Goal: Information Seeking & Learning: Find specific page/section

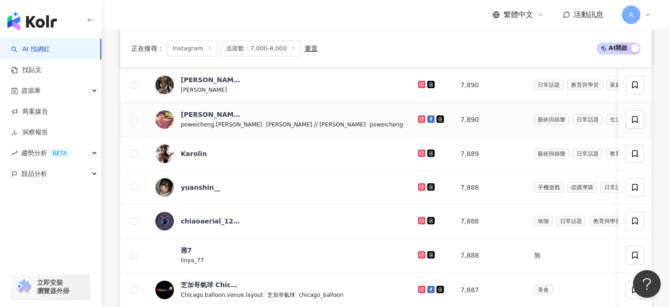
scroll to position [436, 0]
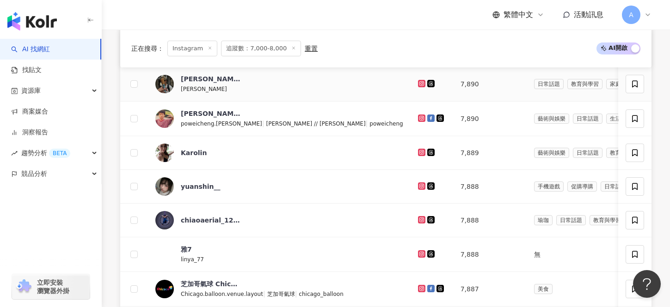
click at [419, 83] on icon at bounding box center [421, 83] width 4 height 4
click at [419, 119] on icon at bounding box center [422, 119] width 6 height 6
click at [418, 155] on icon at bounding box center [421, 152] width 7 height 7
click at [419, 187] on icon at bounding box center [422, 187] width 6 height 6
click at [419, 218] on icon at bounding box center [421, 220] width 4 height 4
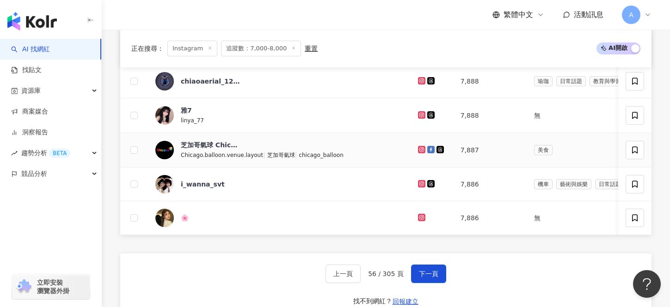
scroll to position [571, 0]
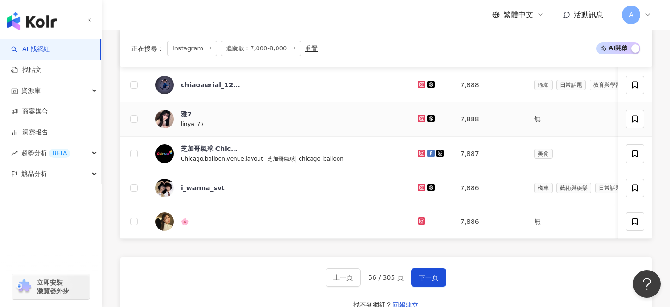
click at [418, 116] on icon at bounding box center [421, 118] width 7 height 7
click at [418, 191] on div at bounding box center [432, 188] width 28 height 10
click at [418, 190] on icon at bounding box center [421, 187] width 7 height 7
click at [419, 222] on icon at bounding box center [421, 221] width 4 height 4
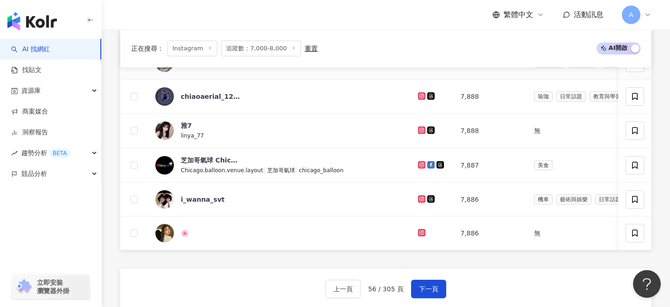
scroll to position [562, 0]
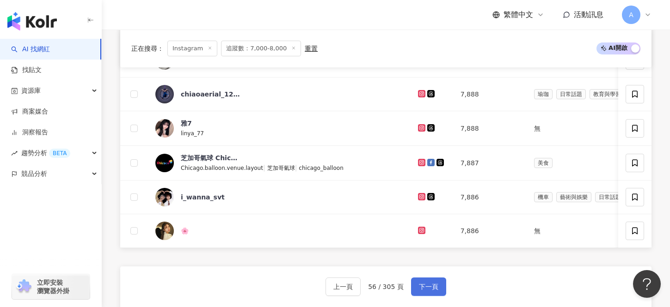
click at [414, 287] on button "下一頁" at bounding box center [428, 287] width 35 height 18
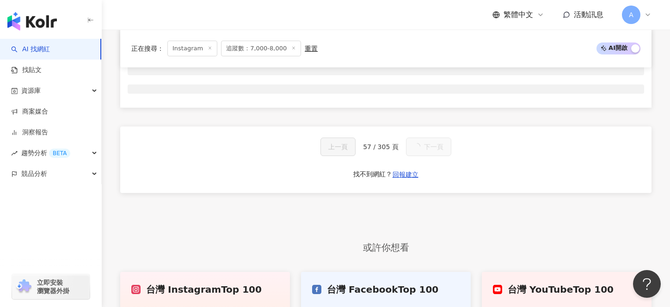
scroll to position [346, 0]
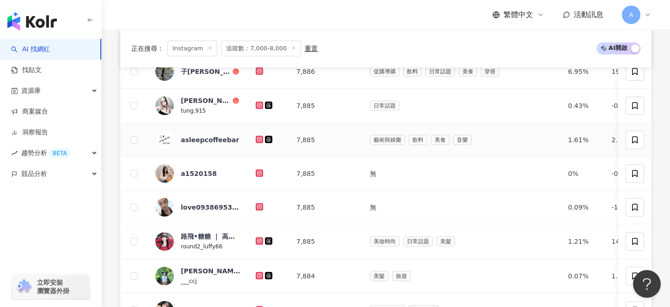
click at [349, 131] on td "7,885" at bounding box center [325, 140] width 73 height 34
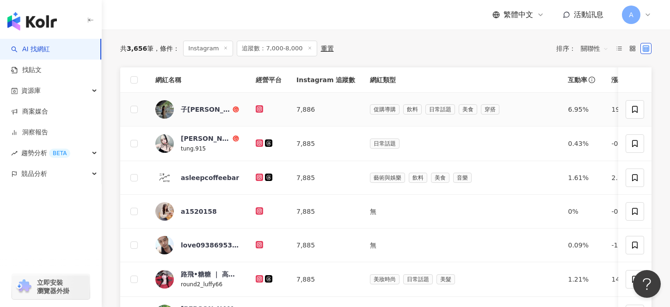
scroll to position [308, 0]
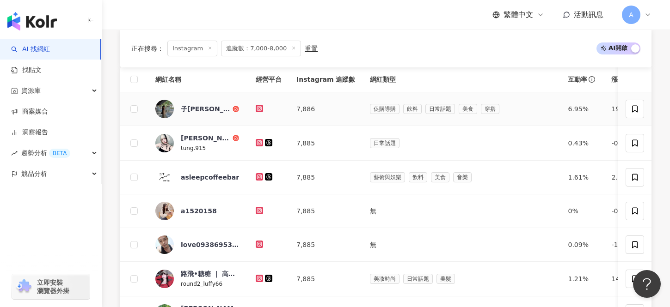
click at [261, 110] on icon at bounding box center [260, 109] width 6 height 6
click at [260, 139] on icon at bounding box center [259, 142] width 7 height 7
click at [260, 208] on icon at bounding box center [259, 210] width 4 height 4
click at [261, 240] on div at bounding box center [269, 245] width 26 height 10
click at [261, 244] on icon at bounding box center [260, 245] width 6 height 6
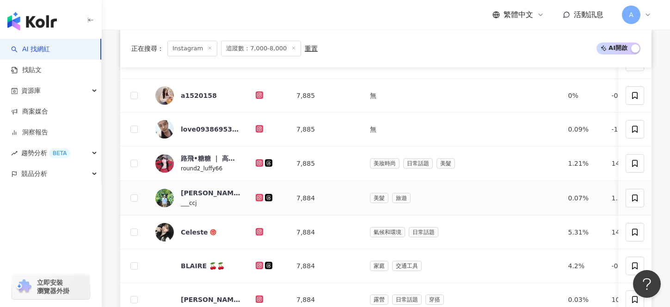
scroll to position [425, 0]
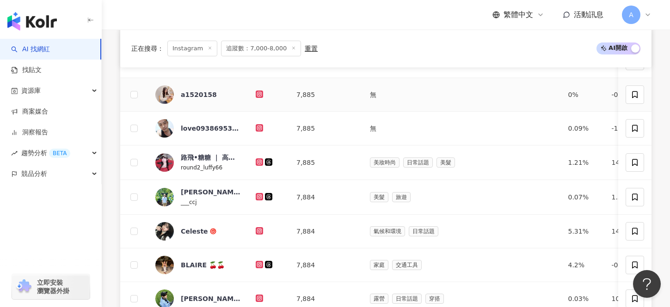
click at [257, 95] on icon at bounding box center [259, 94] width 7 height 7
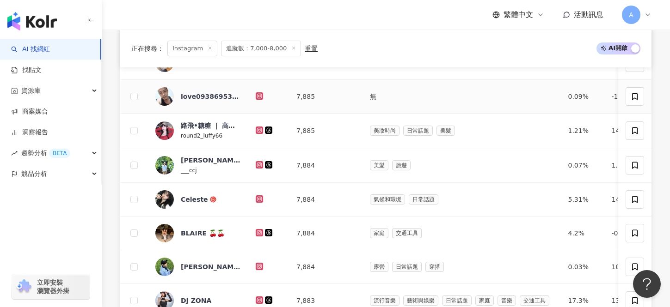
scroll to position [455, 0]
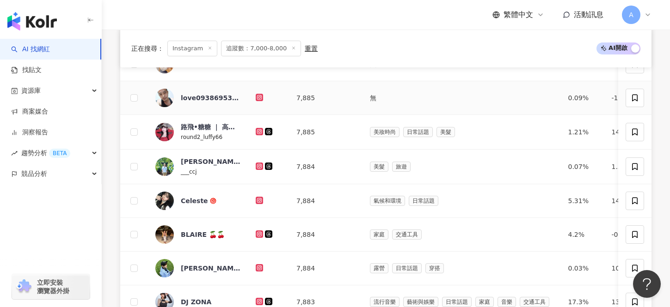
click at [261, 99] on icon at bounding box center [259, 97] width 7 height 7
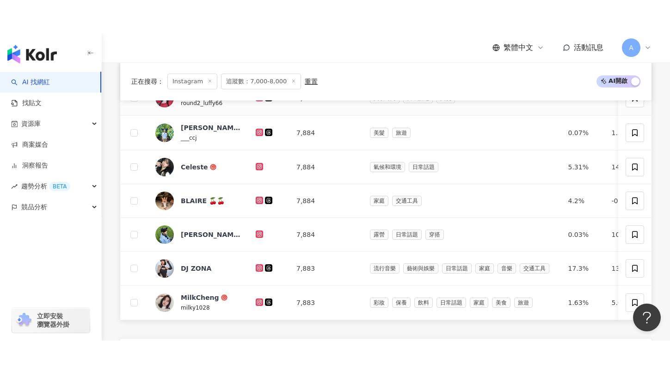
scroll to position [526, 0]
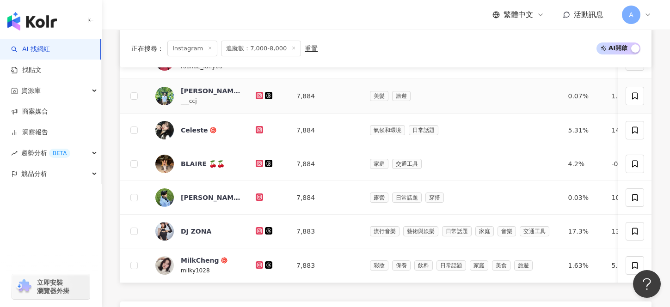
click at [258, 97] on icon at bounding box center [259, 95] width 4 height 4
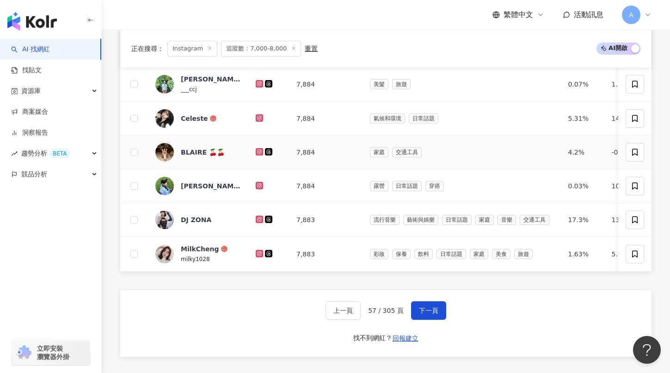
scroll to position [545, 0]
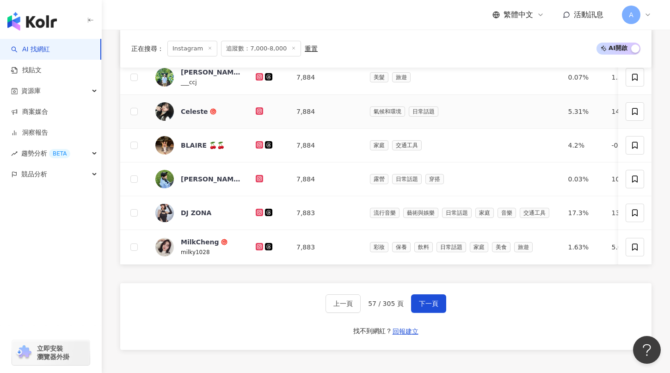
click at [259, 109] on icon at bounding box center [260, 111] width 6 height 6
click at [257, 144] on icon at bounding box center [259, 144] width 4 height 4
click at [257, 179] on icon at bounding box center [259, 178] width 7 height 7
click at [261, 215] on icon at bounding box center [259, 211] width 7 height 7
click at [260, 247] on icon at bounding box center [260, 247] width 6 height 6
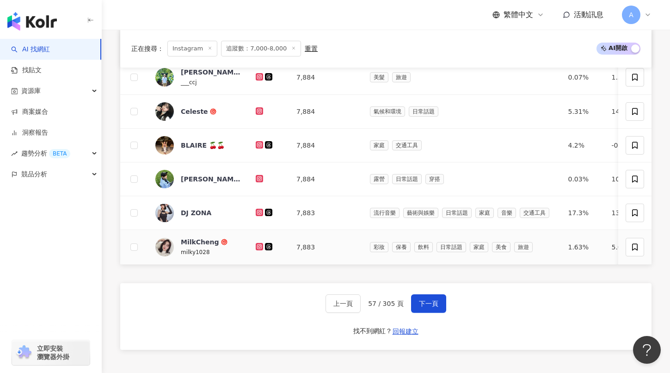
click at [256, 246] on icon at bounding box center [259, 246] width 7 height 7
click at [424, 300] on span "下一頁" at bounding box center [428, 303] width 19 height 7
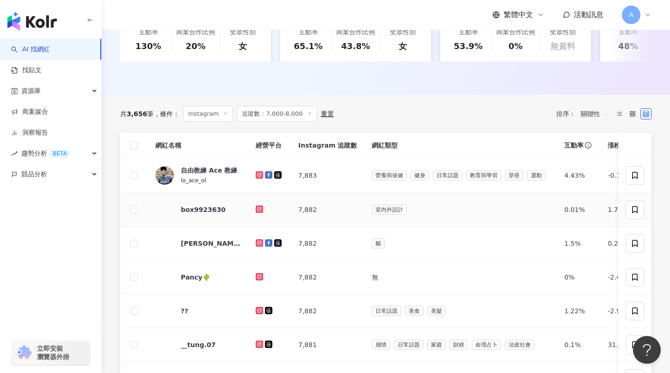
scroll to position [224, 0]
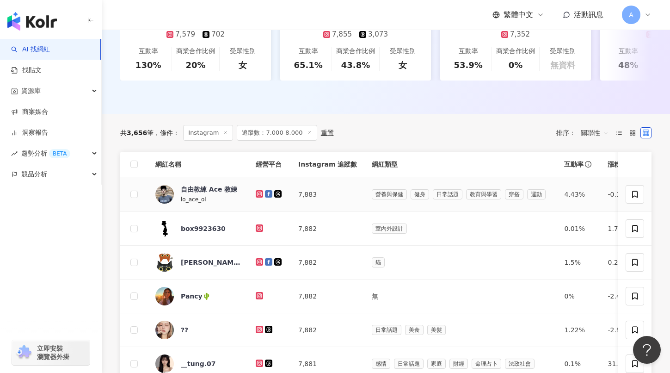
click at [257, 194] on icon at bounding box center [260, 194] width 6 height 6
click at [258, 230] on icon at bounding box center [260, 228] width 6 height 6
click at [260, 260] on icon at bounding box center [259, 261] width 4 height 4
click at [260, 296] on icon at bounding box center [260, 296] width 6 height 6
click at [260, 307] on icon at bounding box center [260, 329] width 6 height 6
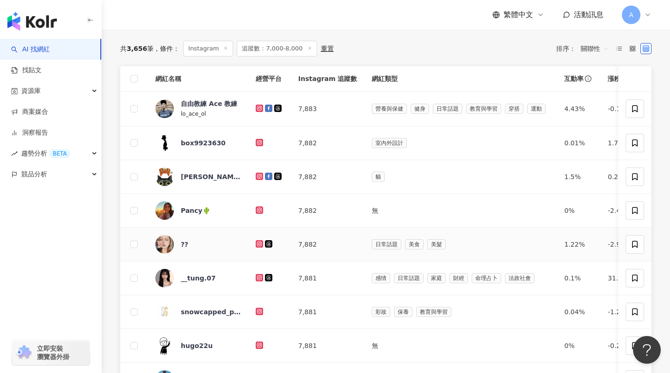
scroll to position [312, 0]
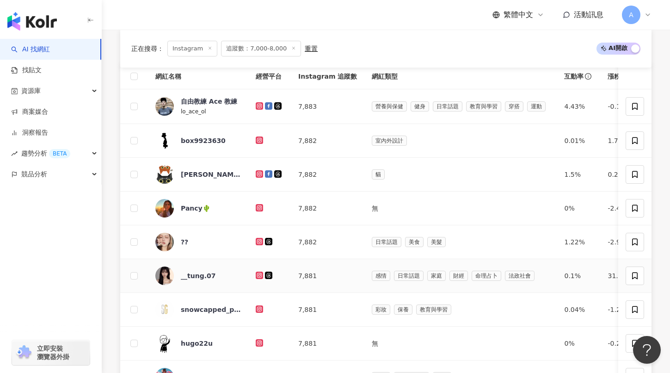
click at [258, 272] on icon at bounding box center [259, 274] width 7 height 7
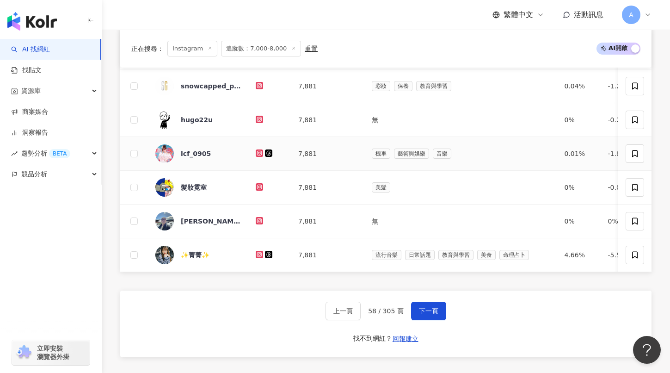
scroll to position [536, 0]
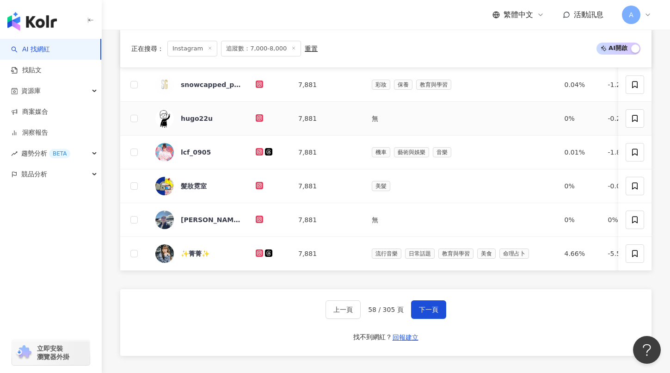
click at [258, 116] on icon at bounding box center [259, 118] width 4 height 4
click at [259, 151] on icon at bounding box center [258, 151] width 1 height 1
click at [260, 184] on icon at bounding box center [260, 186] width 6 height 6
click at [259, 219] on icon at bounding box center [258, 218] width 1 height 1
click at [261, 255] on icon at bounding box center [259, 252] width 7 height 7
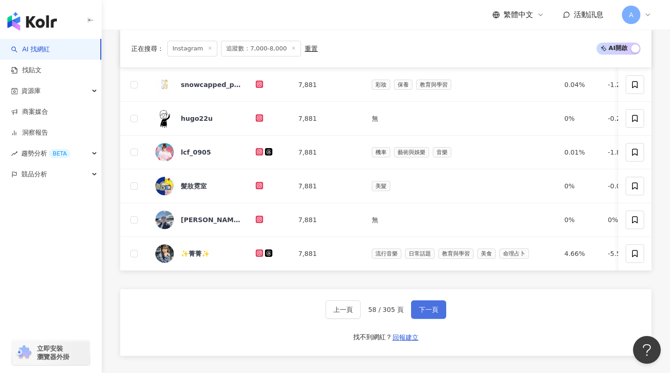
click at [411, 307] on button "下一頁" at bounding box center [428, 309] width 35 height 18
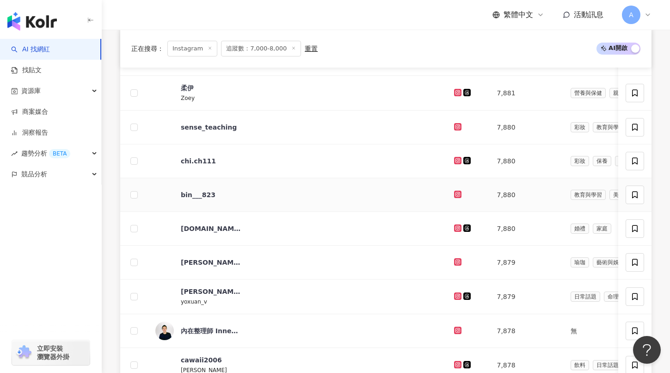
scroll to position [247, 0]
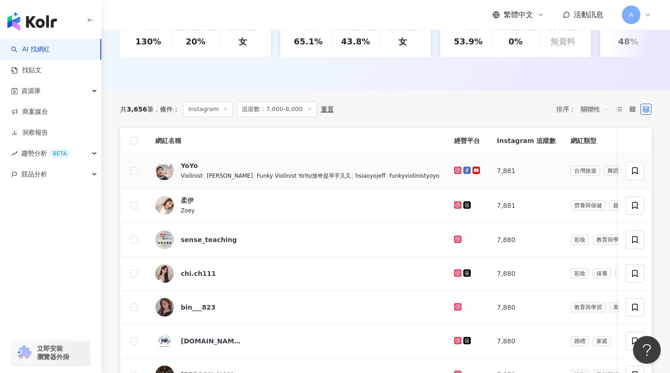
click at [454, 167] on icon at bounding box center [457, 169] width 7 height 7
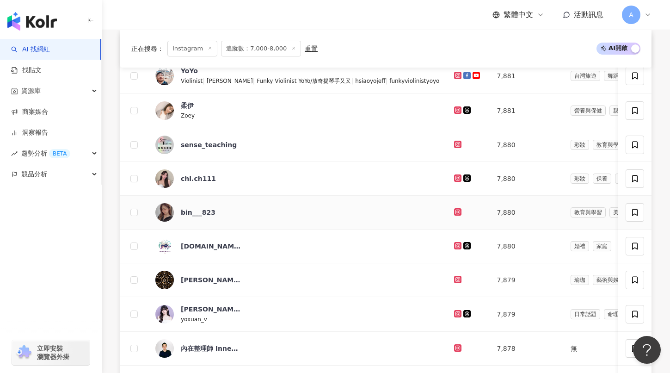
scroll to position [333, 0]
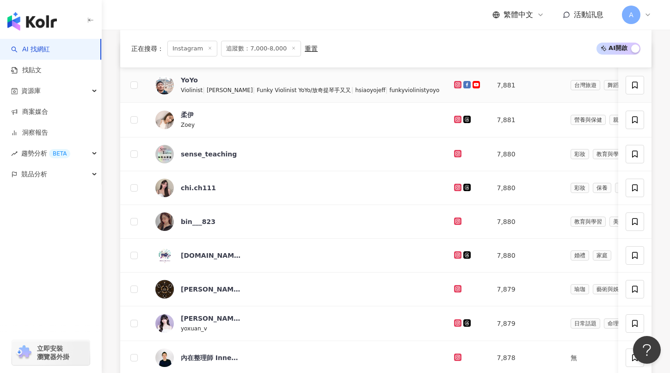
click at [457, 84] on icon at bounding box center [457, 84] width 1 height 1
click at [457, 119] on icon at bounding box center [457, 118] width 1 height 1
click at [455, 154] on icon at bounding box center [458, 154] width 6 height 6
click at [455, 188] on icon at bounding box center [458, 187] width 6 height 6
click at [454, 219] on icon at bounding box center [457, 220] width 7 height 7
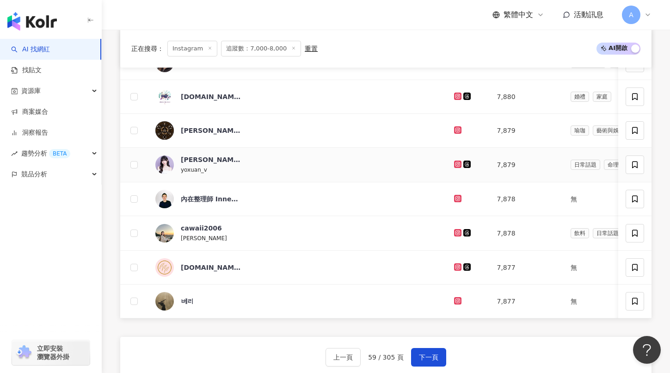
scroll to position [493, 0]
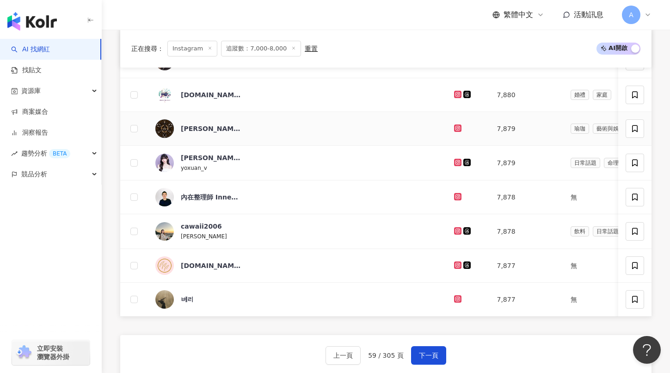
click at [455, 129] on icon at bounding box center [458, 128] width 6 height 6
click at [456, 163] on icon at bounding box center [458, 162] width 4 height 4
click at [457, 196] on icon at bounding box center [457, 196] width 1 height 1
click at [457, 230] on icon at bounding box center [457, 230] width 1 height 1
click at [457, 265] on icon at bounding box center [457, 264] width 1 height 1
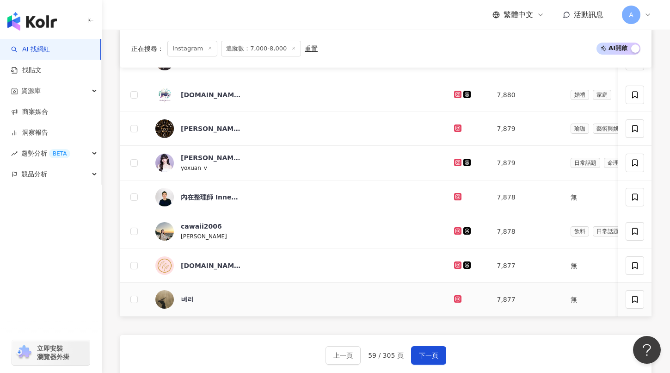
click at [454, 296] on icon at bounding box center [457, 298] width 7 height 7
click at [427, 307] on button "下一頁" at bounding box center [428, 355] width 35 height 18
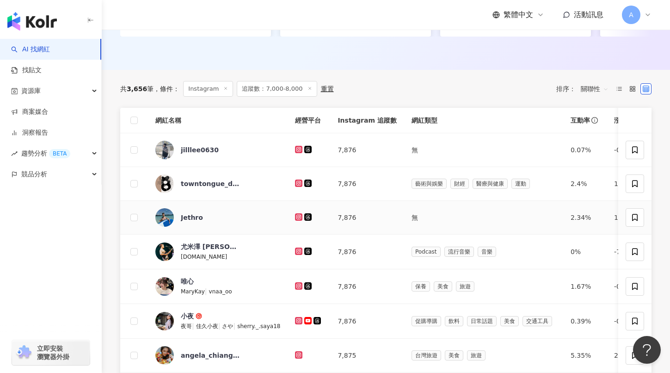
scroll to position [264, 0]
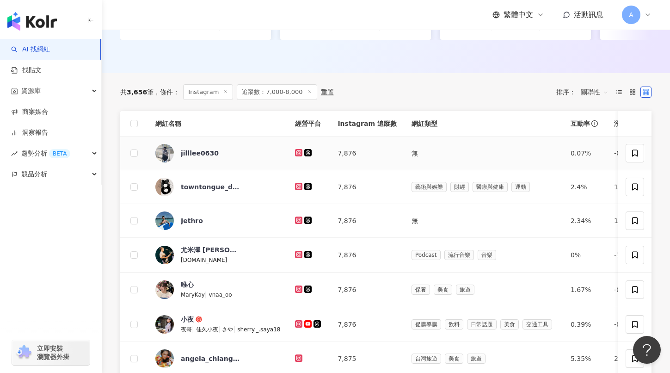
click at [300, 151] on icon at bounding box center [299, 152] width 4 height 4
click at [300, 189] on icon at bounding box center [298, 186] width 7 height 7
click at [300, 220] on icon at bounding box center [299, 220] width 4 height 4
click at [300, 251] on icon at bounding box center [299, 254] width 6 height 6
click at [300, 289] on icon at bounding box center [299, 289] width 6 height 6
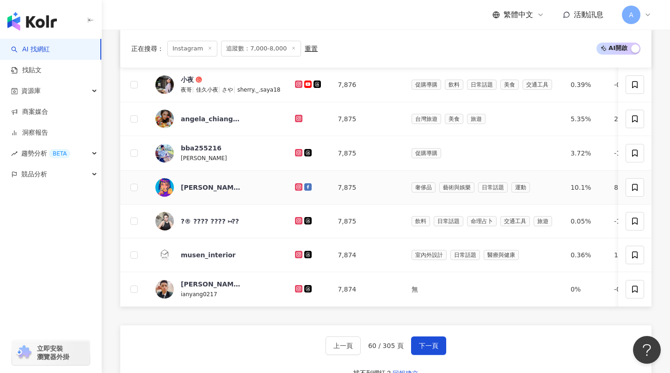
scroll to position [504, 0]
click at [300, 87] on icon at bounding box center [298, 83] width 7 height 7
click at [300, 116] on icon at bounding box center [299, 118] width 4 height 4
click at [300, 153] on icon at bounding box center [299, 152] width 4 height 4
click at [302, 184] on icon at bounding box center [299, 187] width 6 height 6
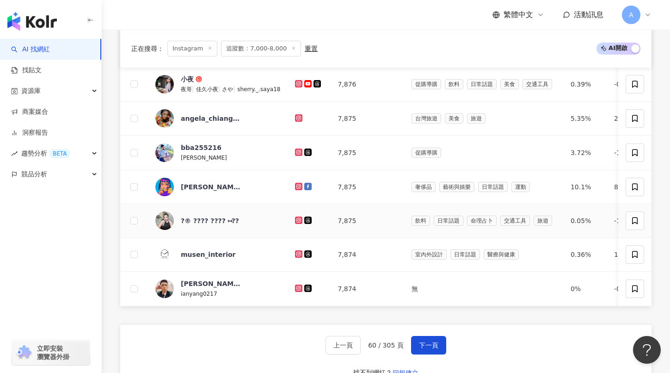
click at [299, 220] on icon at bounding box center [299, 220] width 6 height 6
click at [300, 285] on icon at bounding box center [298, 287] width 7 height 7
click at [427, 307] on span "下一頁" at bounding box center [428, 344] width 19 height 7
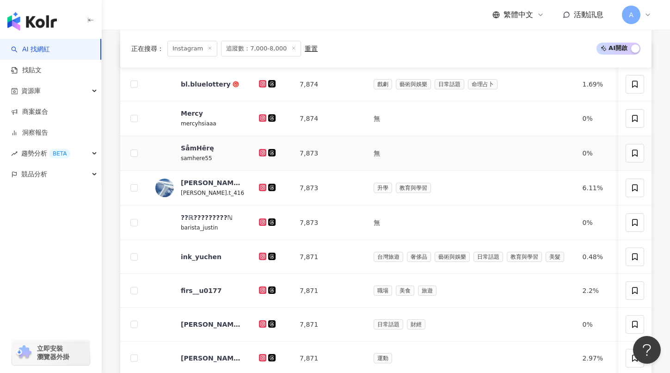
scroll to position [327, 0]
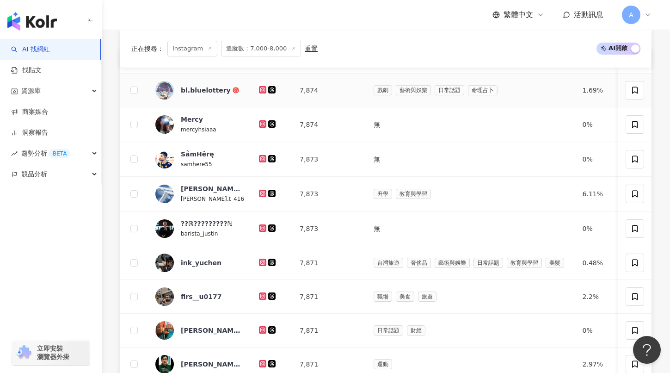
click at [261, 91] on icon at bounding box center [263, 89] width 4 height 4
click at [259, 120] on icon at bounding box center [262, 123] width 7 height 7
click at [260, 158] on icon at bounding box center [263, 159] width 6 height 6
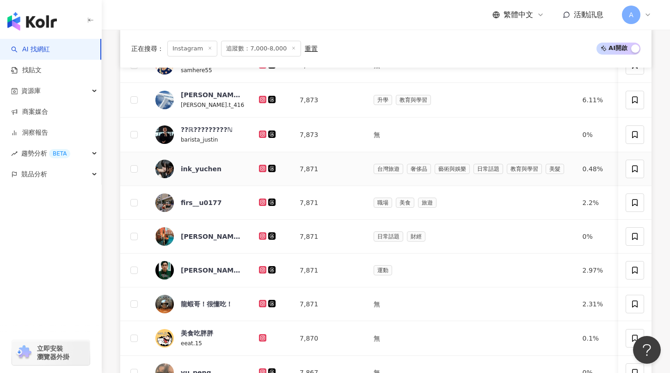
scroll to position [422, 0]
click at [261, 100] on icon at bounding box center [263, 99] width 4 height 4
click at [261, 132] on icon at bounding box center [263, 133] width 4 height 4
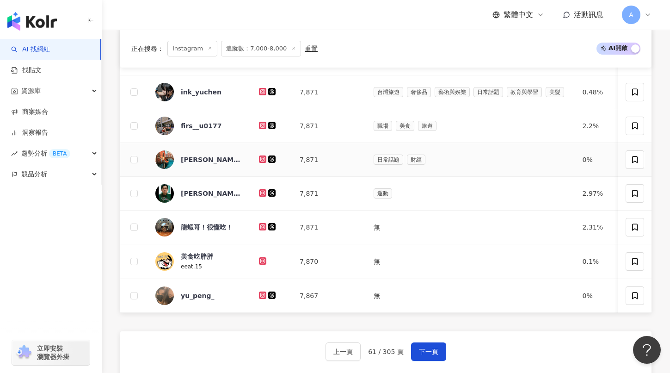
scroll to position [502, 0]
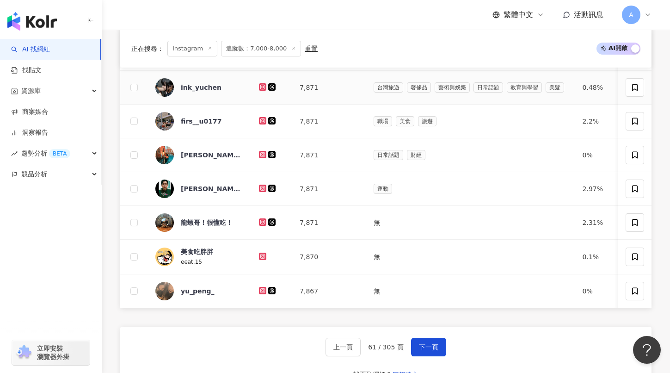
click at [259, 91] on div at bounding box center [272, 87] width 26 height 10
click at [262, 87] on icon at bounding box center [262, 86] width 1 height 1
click at [262, 121] on icon at bounding box center [262, 120] width 1 height 1
click at [261, 155] on icon at bounding box center [263, 154] width 4 height 4
click at [262, 188] on icon at bounding box center [262, 187] width 1 height 1
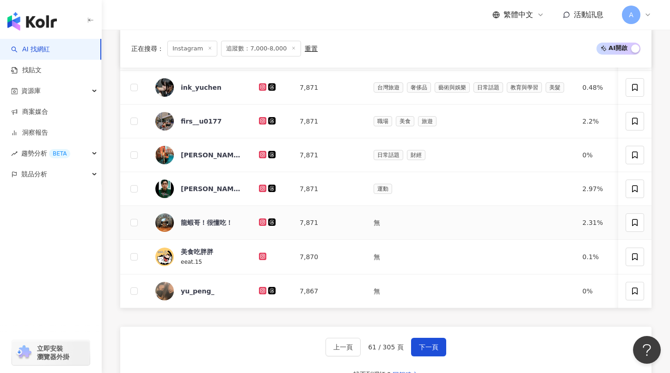
click at [261, 220] on icon at bounding box center [263, 222] width 4 height 4
click at [261, 255] on icon at bounding box center [263, 256] width 4 height 4
click at [260, 292] on icon at bounding box center [263, 291] width 6 height 6
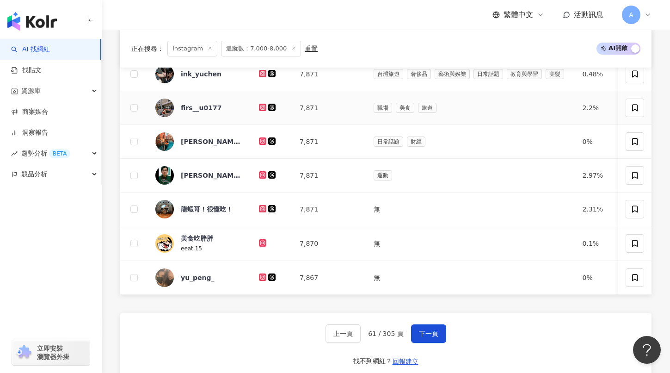
scroll to position [519, 0]
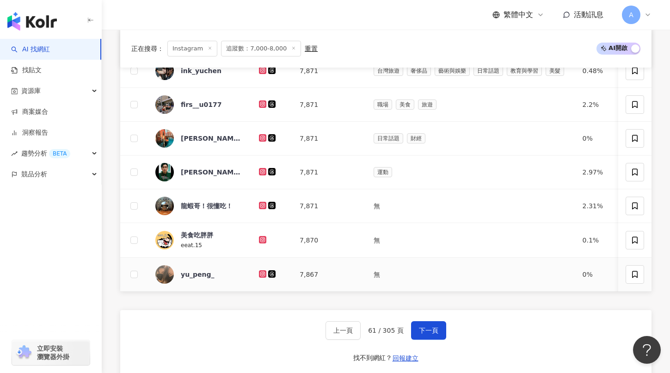
click at [260, 271] on icon at bounding box center [263, 274] width 6 height 6
click at [429, 307] on span "下一頁" at bounding box center [428, 329] width 19 height 7
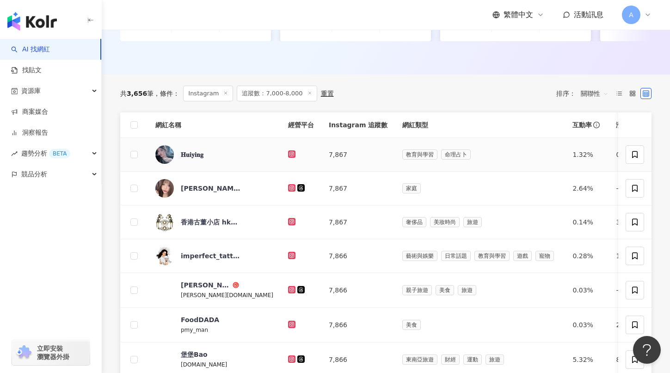
scroll to position [269, 0]
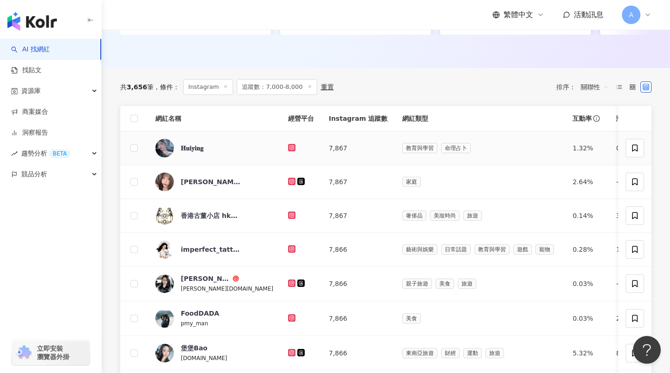
click at [290, 146] on icon at bounding box center [292, 147] width 4 height 4
click at [290, 181] on icon at bounding box center [292, 181] width 4 height 4
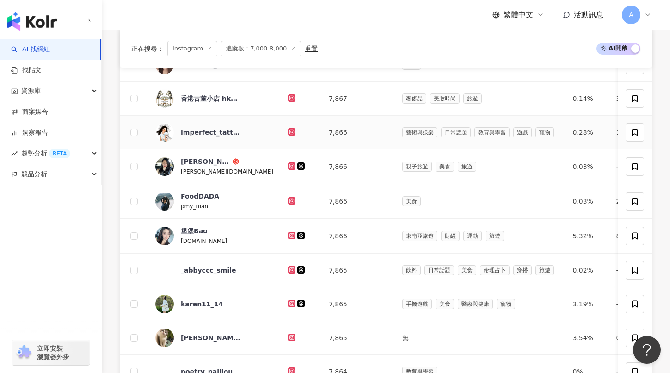
scroll to position [390, 0]
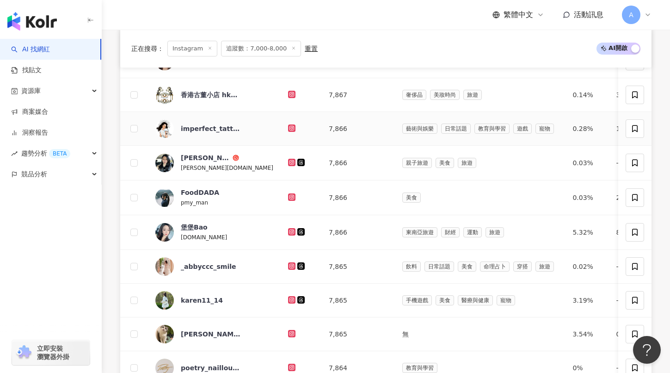
click at [290, 129] on icon at bounding box center [292, 128] width 4 height 4
click at [289, 160] on icon at bounding box center [292, 162] width 6 height 6
click at [289, 196] on icon at bounding box center [292, 197] width 6 height 6
click at [288, 228] on icon at bounding box center [291, 231] width 7 height 7
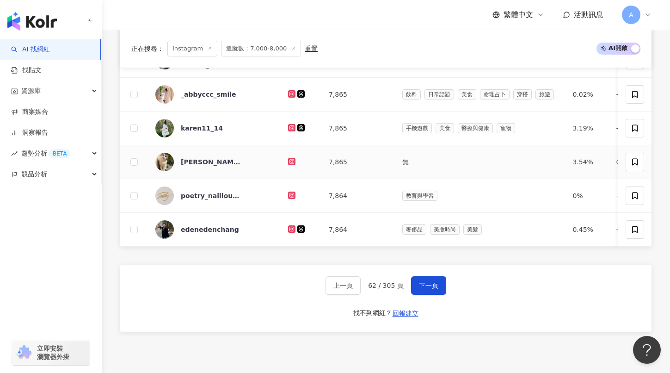
scroll to position [561, 0]
click at [289, 94] on icon at bounding box center [292, 95] width 6 height 6
click at [288, 125] on icon at bounding box center [291, 128] width 7 height 7
click at [289, 159] on icon at bounding box center [292, 162] width 6 height 6
click at [289, 193] on icon at bounding box center [292, 196] width 6 height 6
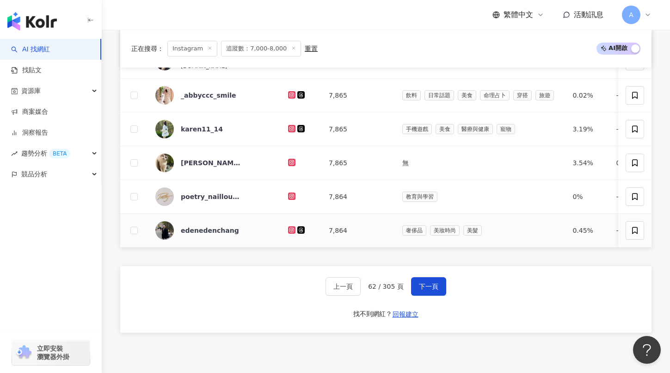
click at [288, 233] on icon at bounding box center [291, 229] width 7 height 7
click at [423, 284] on span "下一頁" at bounding box center [428, 285] width 19 height 7
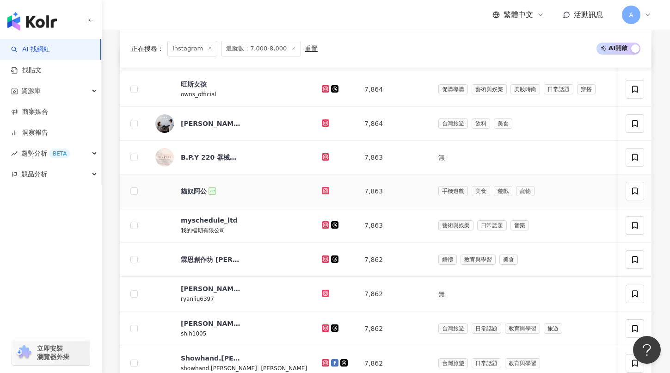
scroll to position [328, 0]
click at [323, 121] on icon at bounding box center [326, 124] width 6 height 6
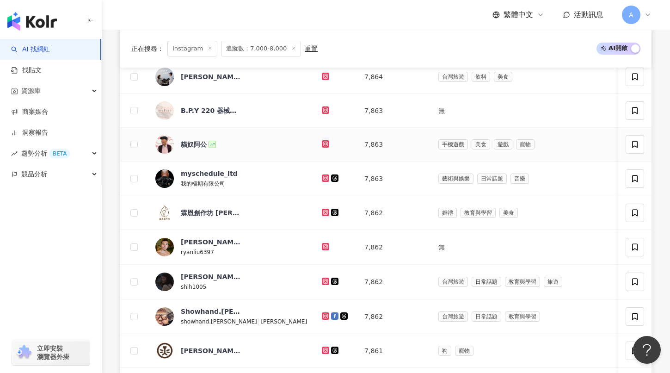
scroll to position [377, 0]
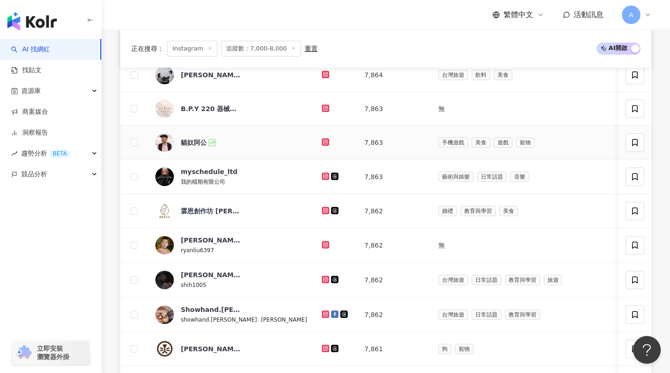
click at [322, 139] on icon at bounding box center [325, 141] width 7 height 7
click at [324, 175] on icon at bounding box center [326, 176] width 4 height 4
click at [322, 207] on icon at bounding box center [325, 210] width 7 height 7
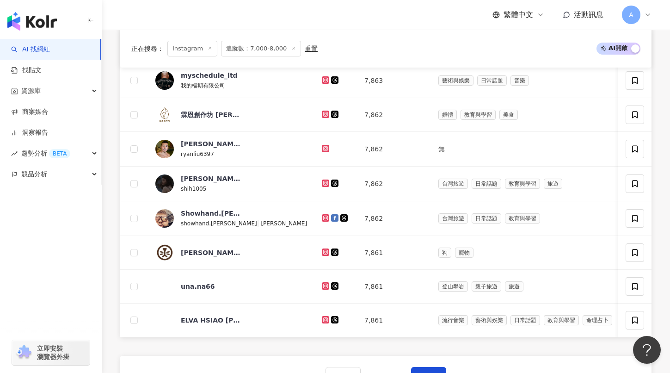
scroll to position [500, 0]
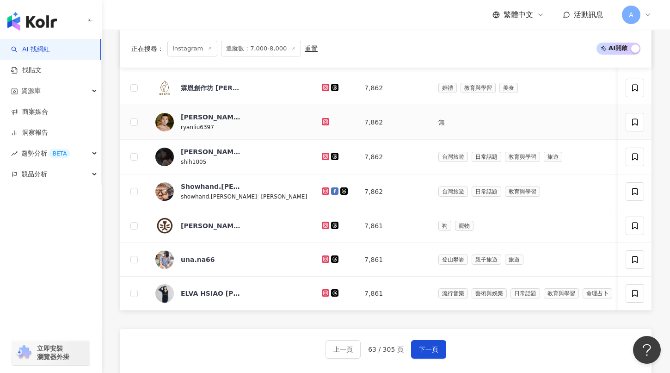
click at [322, 122] on icon at bounding box center [325, 121] width 7 height 7
click at [322, 158] on icon at bounding box center [325, 156] width 7 height 7
click at [324, 189] on icon at bounding box center [326, 191] width 4 height 4
click at [323, 224] on icon at bounding box center [326, 225] width 6 height 6
click at [323, 293] on icon at bounding box center [326, 293] width 6 height 6
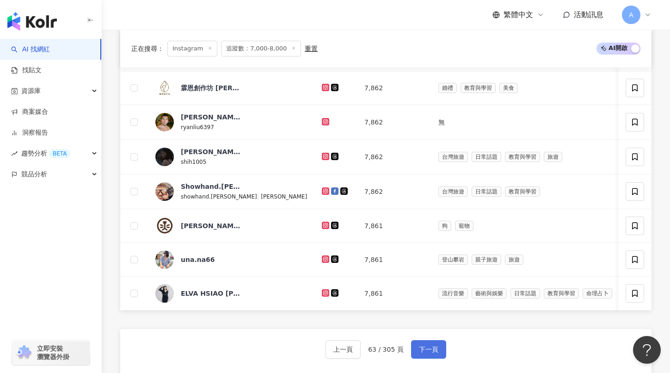
click at [427, 307] on span "下一頁" at bounding box center [428, 348] width 19 height 7
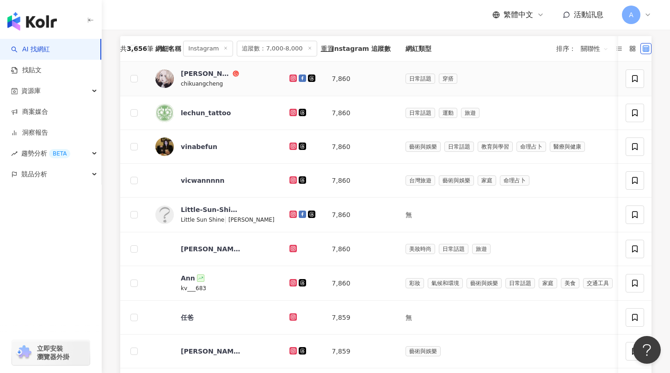
scroll to position [341, 0]
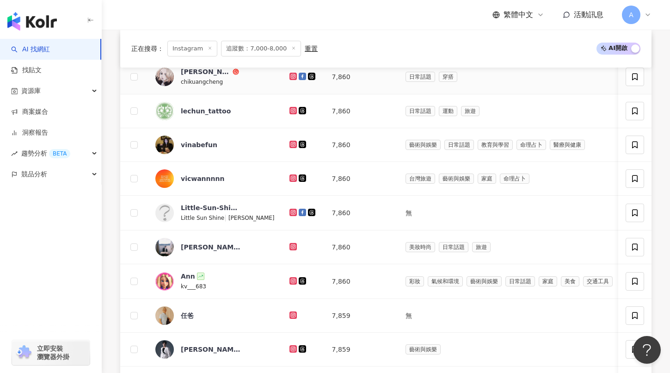
click at [290, 74] on icon at bounding box center [293, 76] width 6 height 6
click at [290, 108] on icon at bounding box center [293, 111] width 6 height 6
click at [291, 143] on icon at bounding box center [293, 144] width 4 height 4
click at [291, 177] on icon at bounding box center [293, 178] width 4 height 4
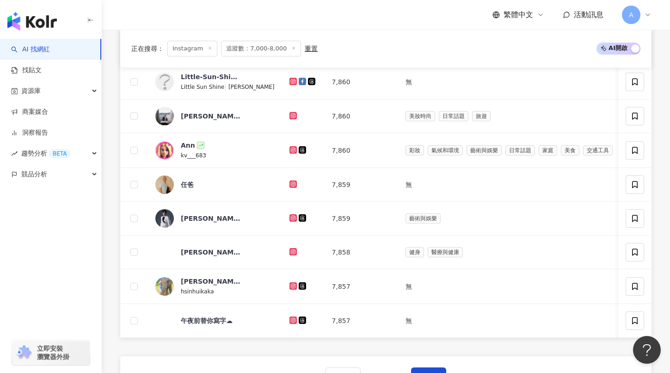
scroll to position [472, 0]
click at [291, 116] on icon at bounding box center [293, 115] width 4 height 4
click at [291, 150] on icon at bounding box center [293, 149] width 4 height 4
click at [290, 181] on icon at bounding box center [293, 184] width 6 height 6
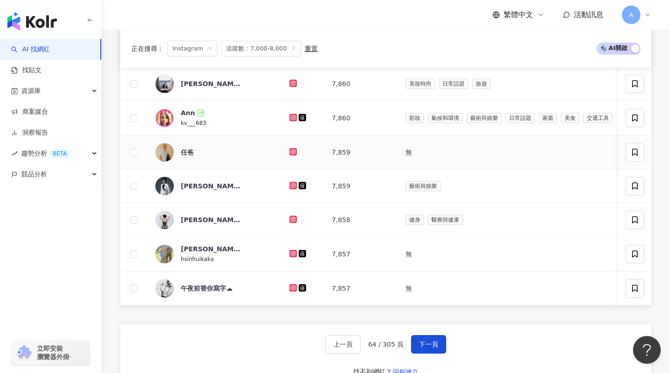
scroll to position [518, 0]
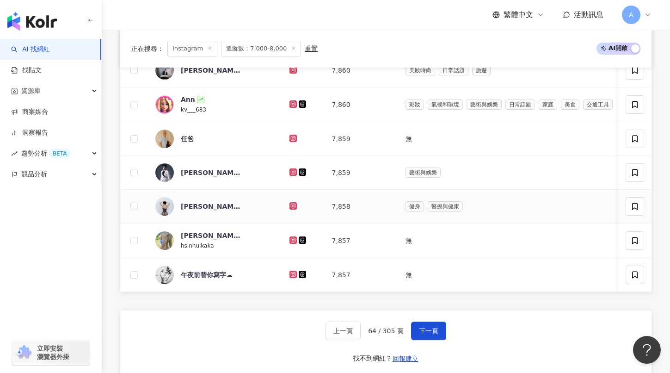
click at [291, 205] on icon at bounding box center [293, 205] width 4 height 4
click at [289, 239] on g at bounding box center [292, 239] width 7 height 7
